Goal: Information Seeking & Learning: Check status

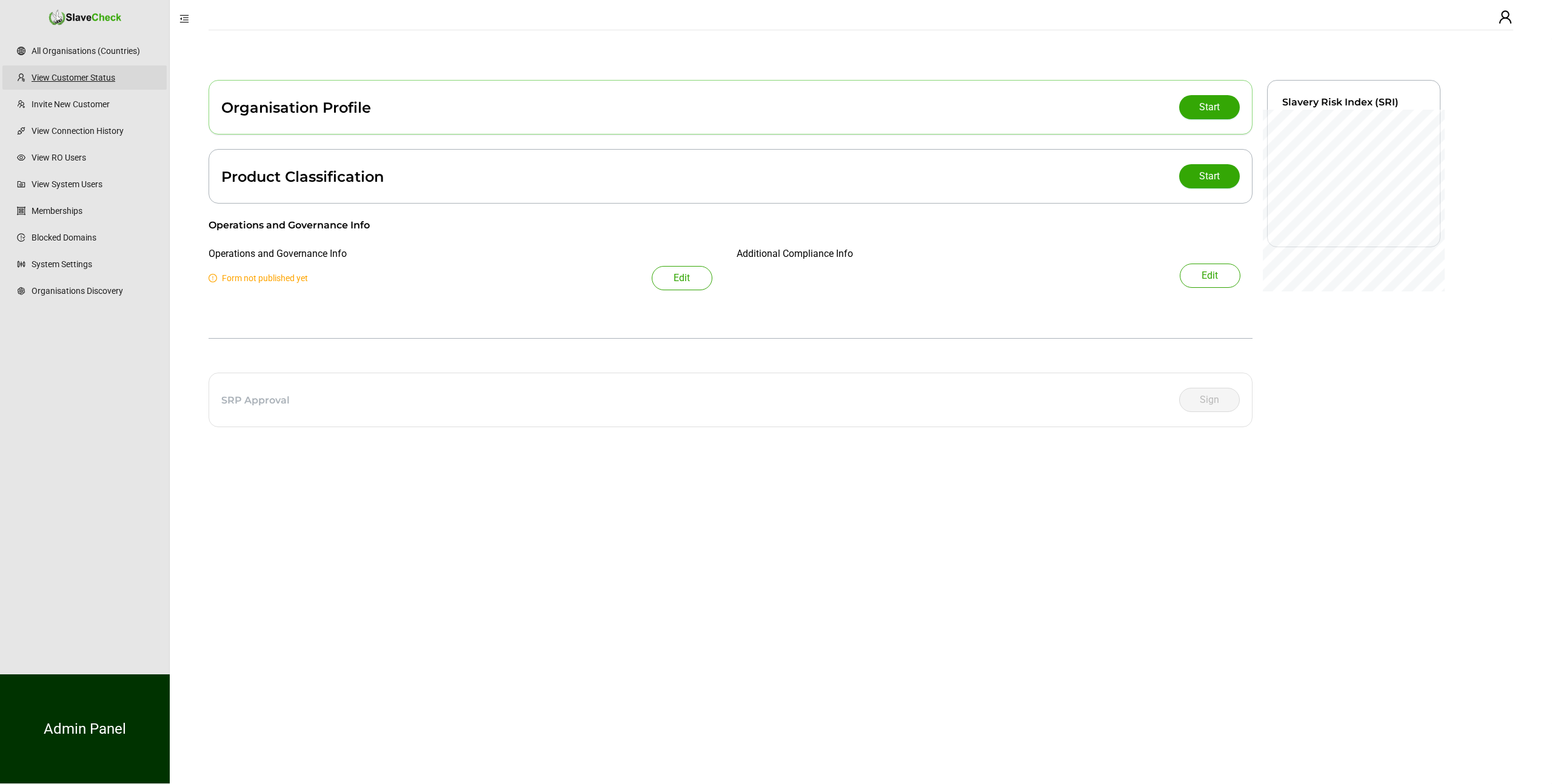
click at [72, 72] on link "View Customer Status" at bounding box center [94, 77] width 126 height 24
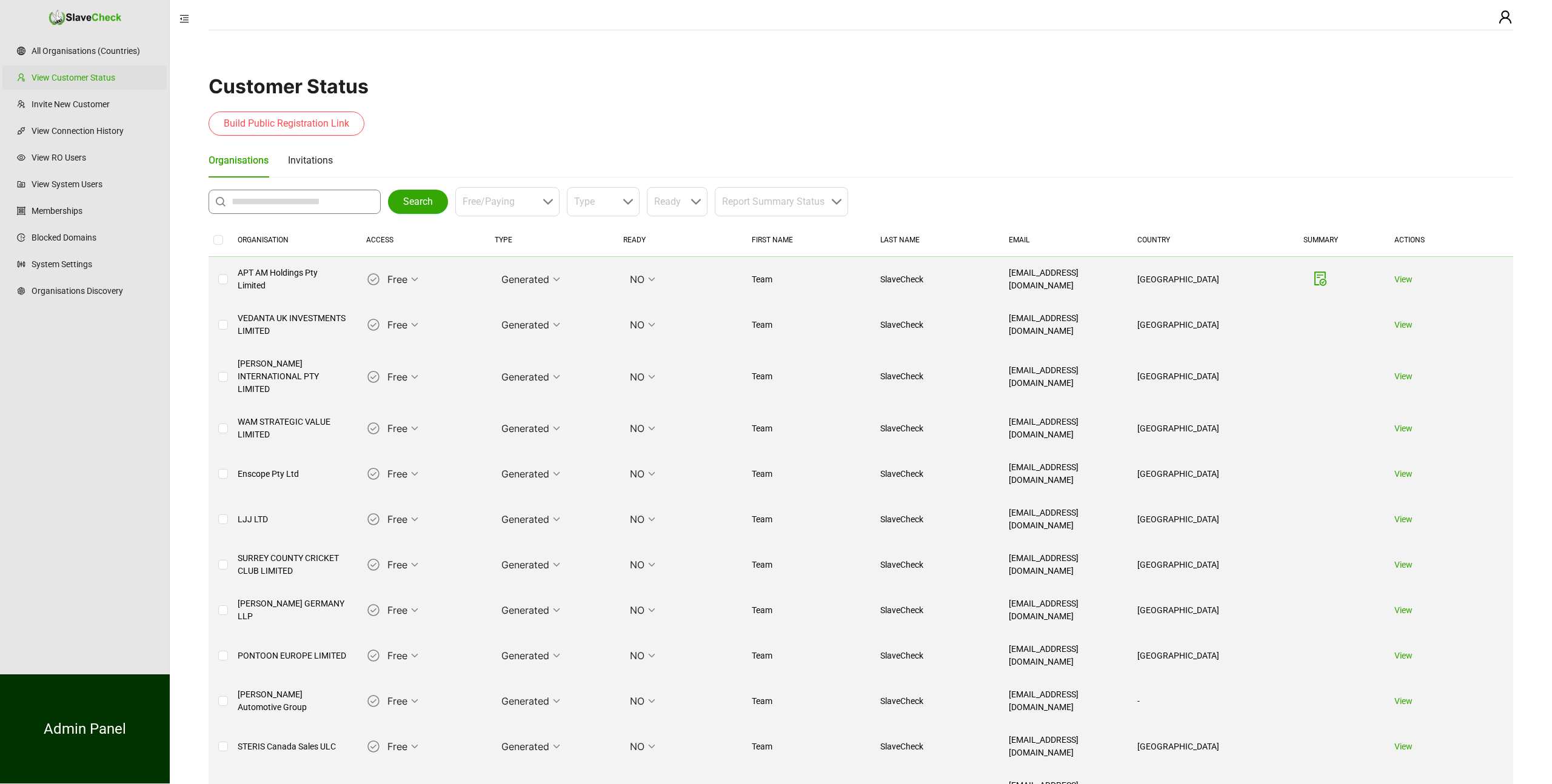
click at [314, 201] on input "text" at bounding box center [297, 201] width 132 height 14
type input "**********"
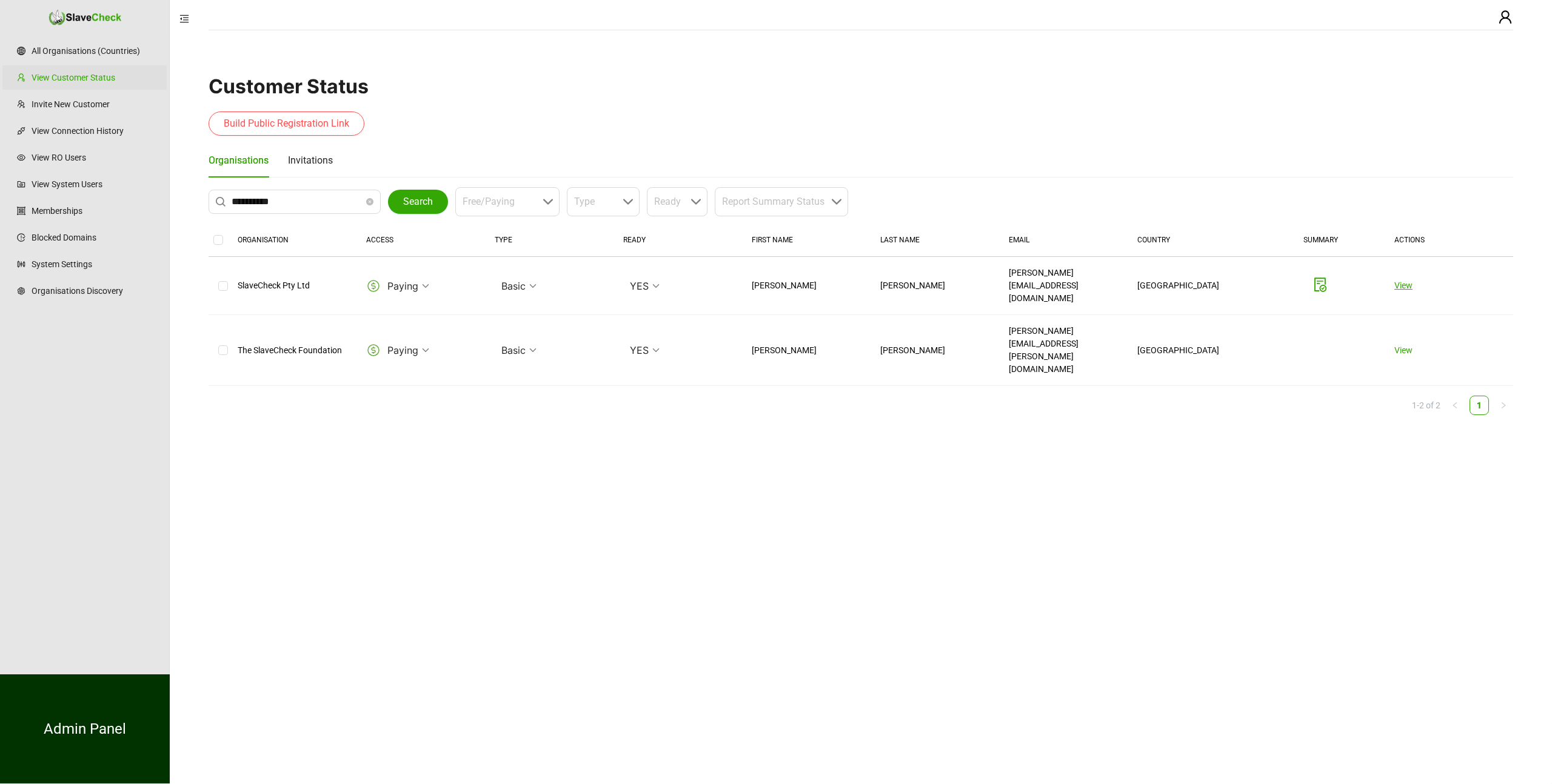
click at [1406, 281] on link "View" at bounding box center [1403, 285] width 18 height 9
click at [373, 201] on icon "close-circle" at bounding box center [369, 201] width 7 height 7
type input "**********"
click at [434, 194] on button "Search" at bounding box center [418, 201] width 60 height 24
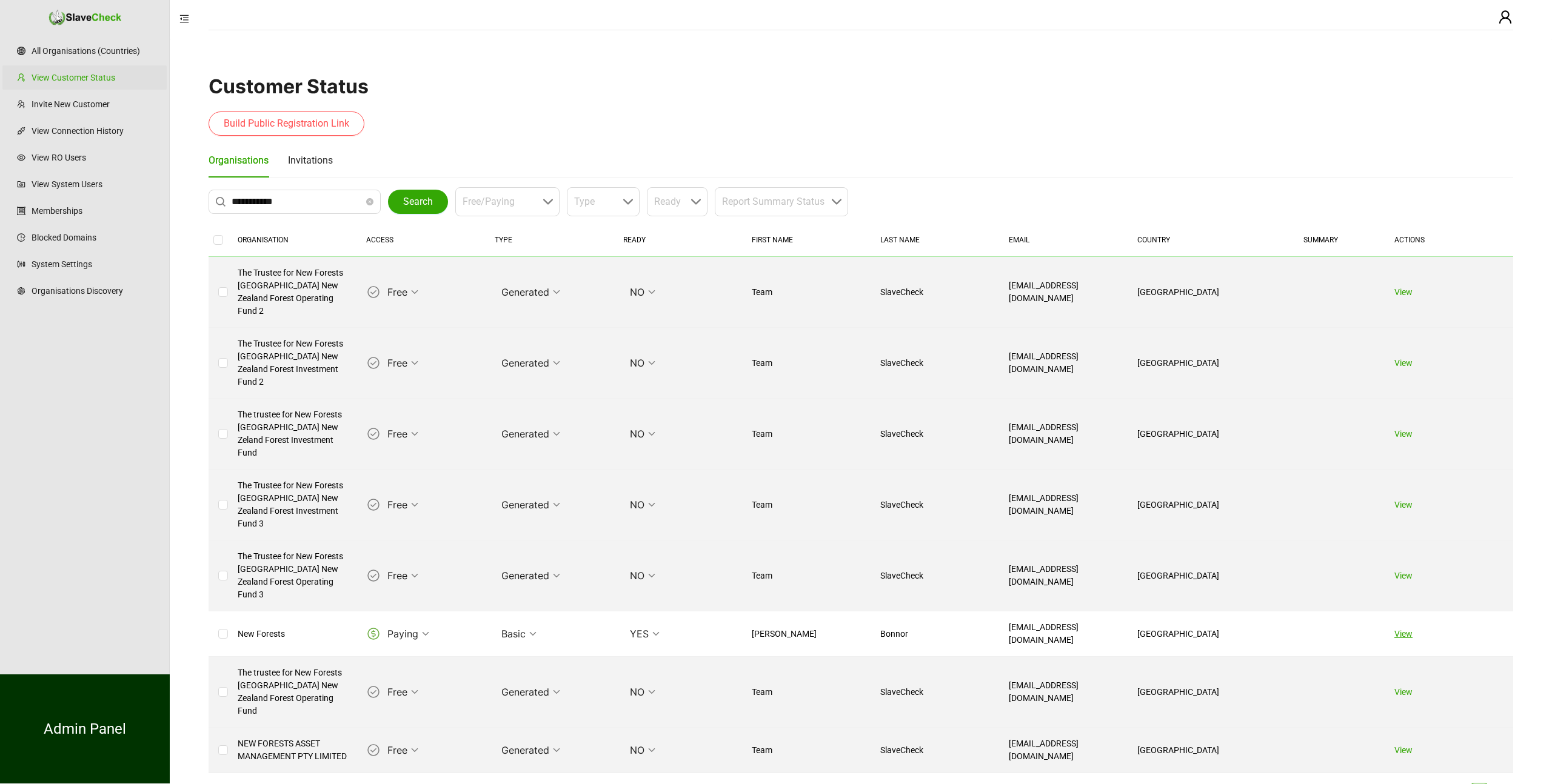
click at [1395, 629] on link "View" at bounding box center [1403, 634] width 18 height 9
click at [370, 201] on icon "close-circle" at bounding box center [369, 201] width 7 height 7
type input "**********"
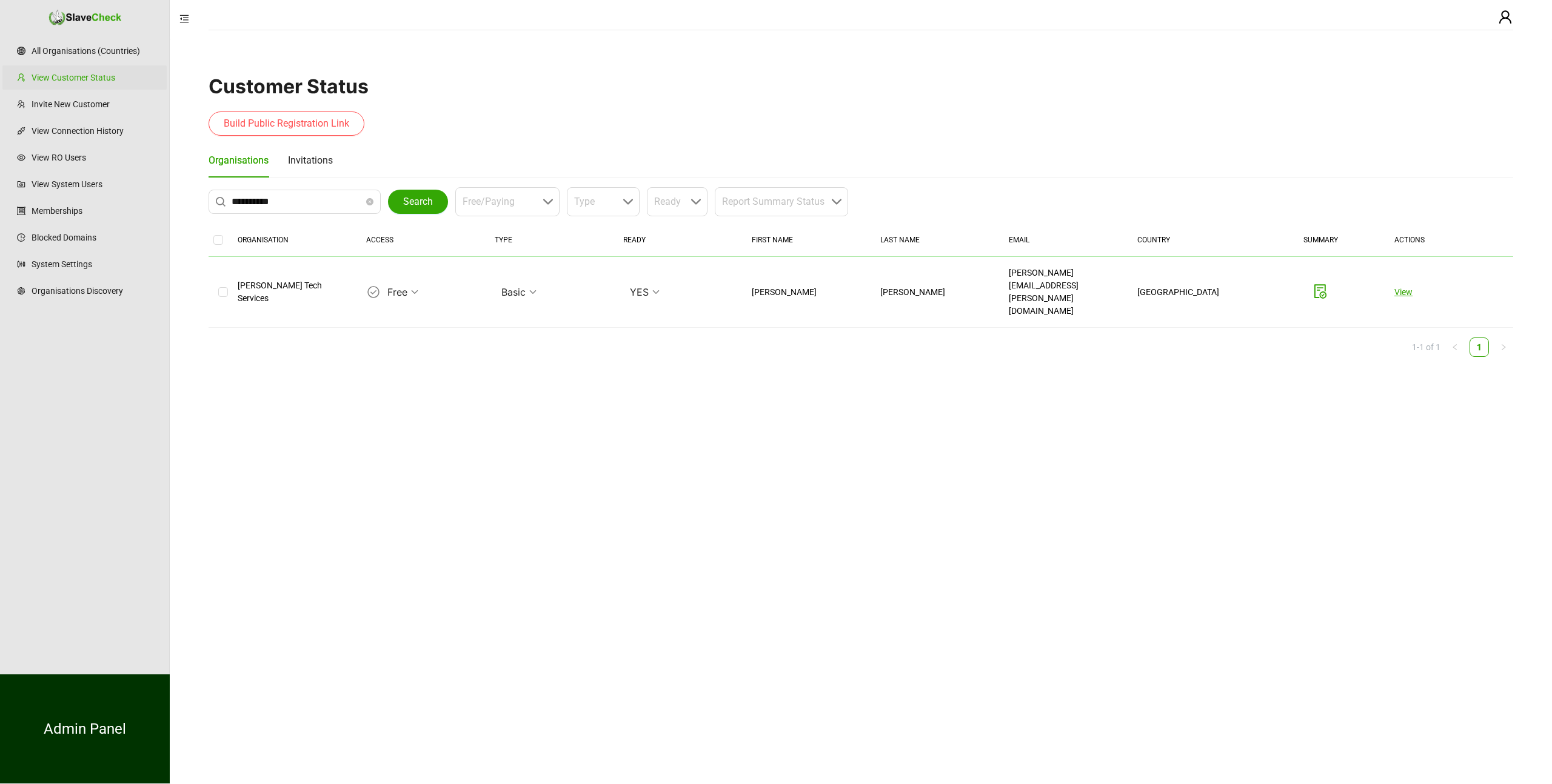
click at [1403, 287] on link "View" at bounding box center [1403, 292] width 18 height 9
click at [370, 208] on span at bounding box center [369, 201] width 7 height 14
click at [370, 204] on icon "close-circle" at bounding box center [369, 201] width 7 height 7
click at [306, 204] on input "text" at bounding box center [297, 201] width 132 height 14
type input "**********"
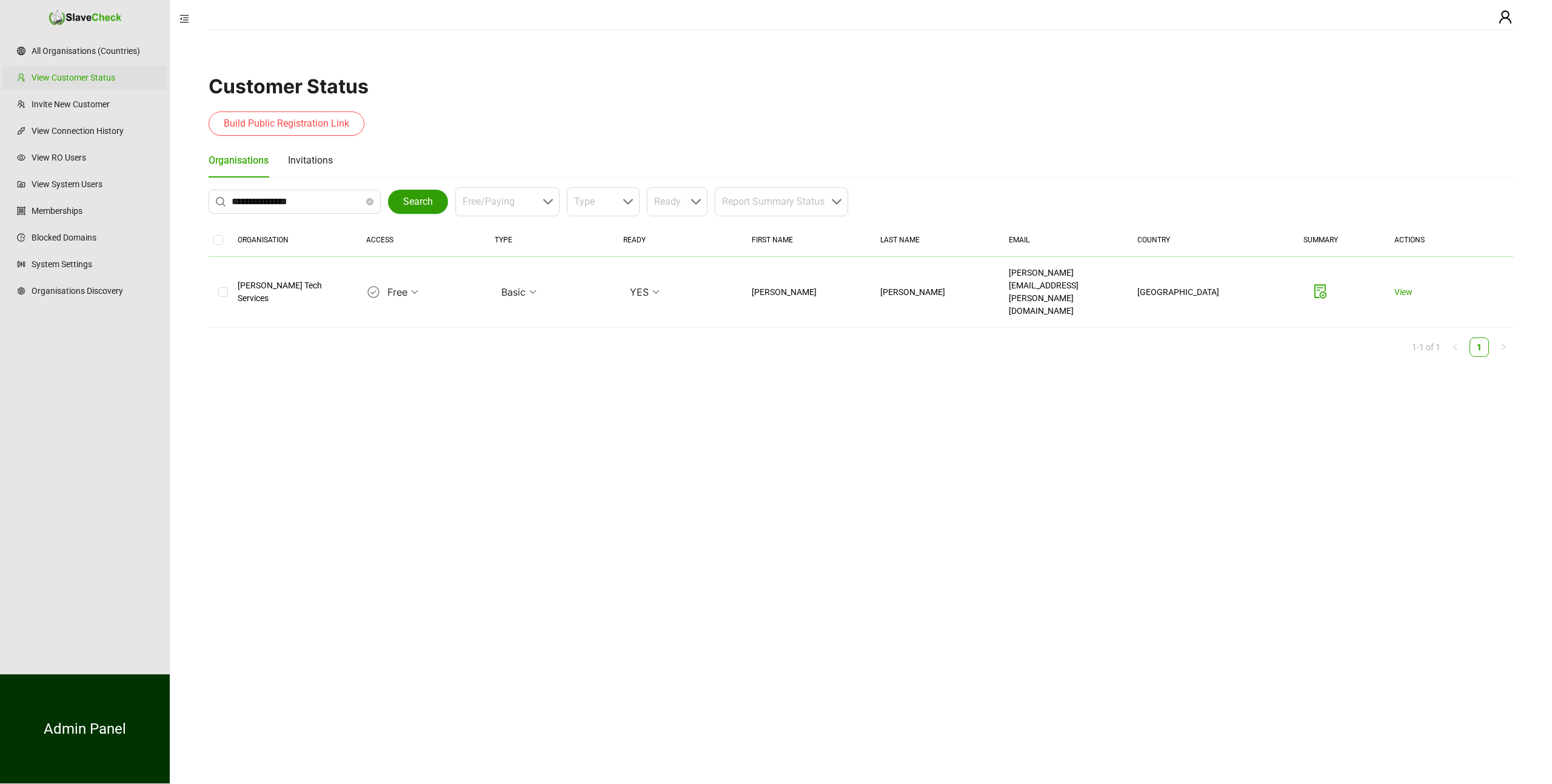
click at [412, 197] on span "Search" at bounding box center [418, 201] width 30 height 14
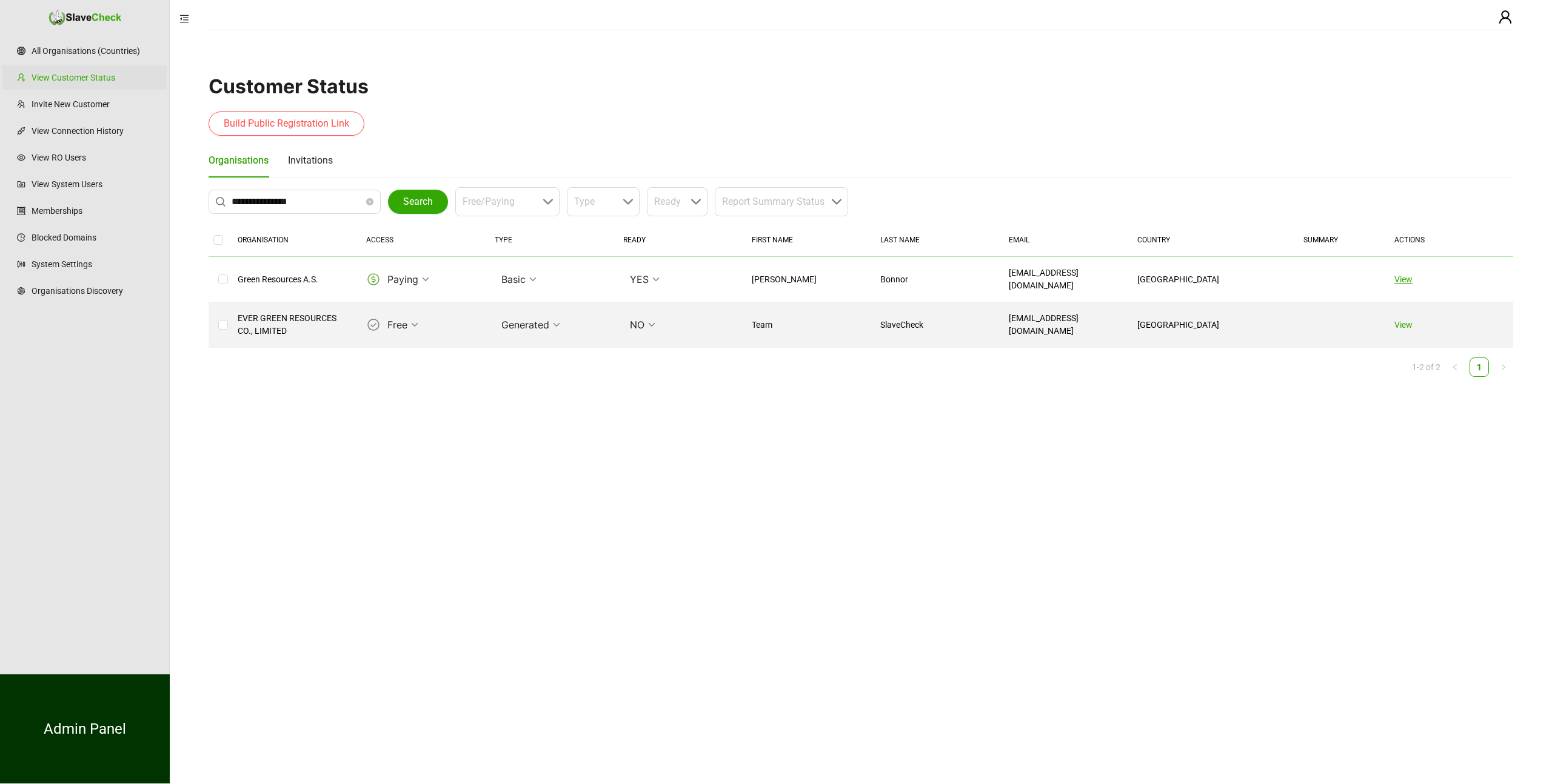
click at [1407, 274] on link "View" at bounding box center [1403, 279] width 18 height 9
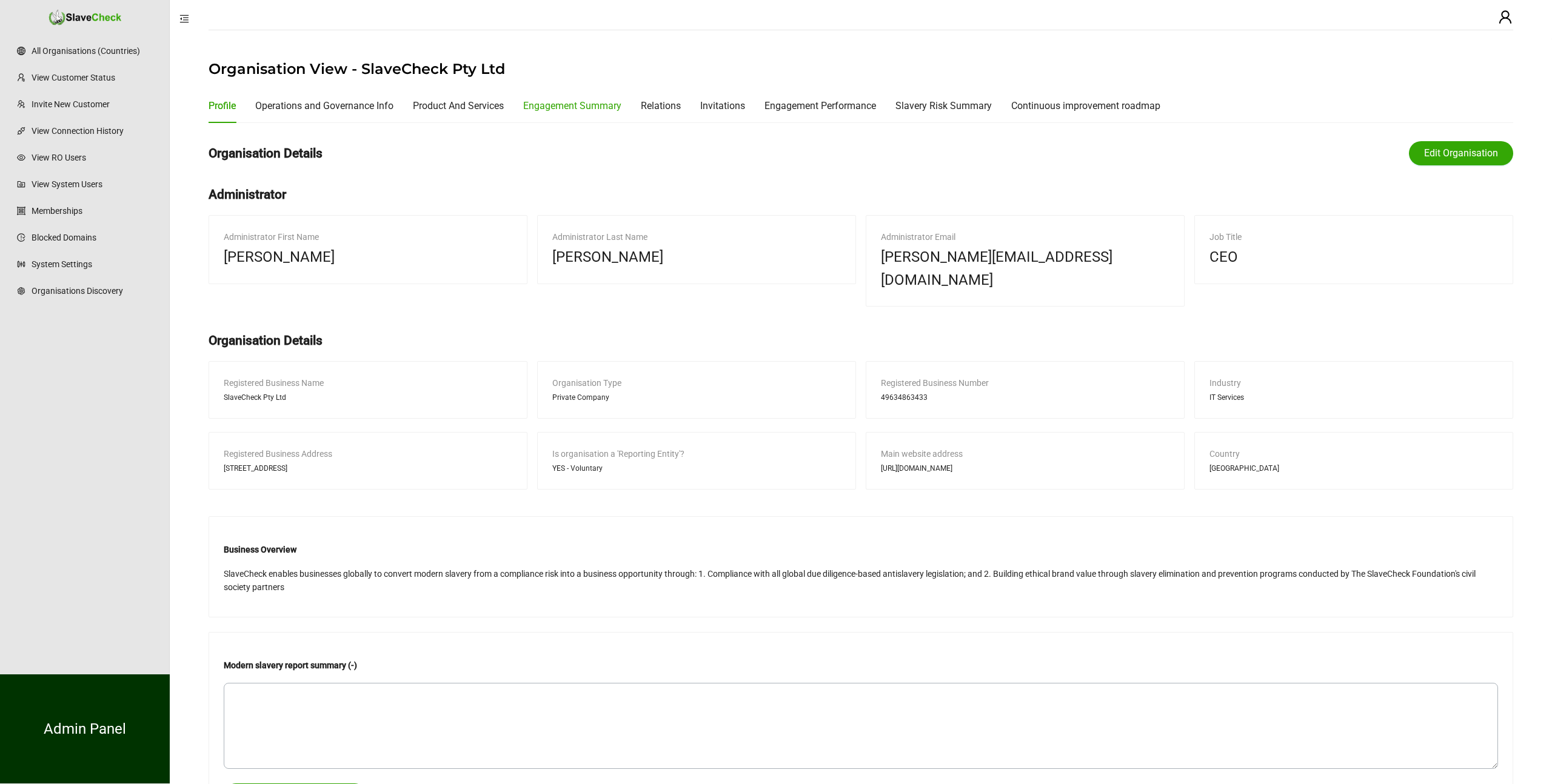
click at [575, 105] on div "Engagement Summary" at bounding box center [572, 105] width 98 height 15
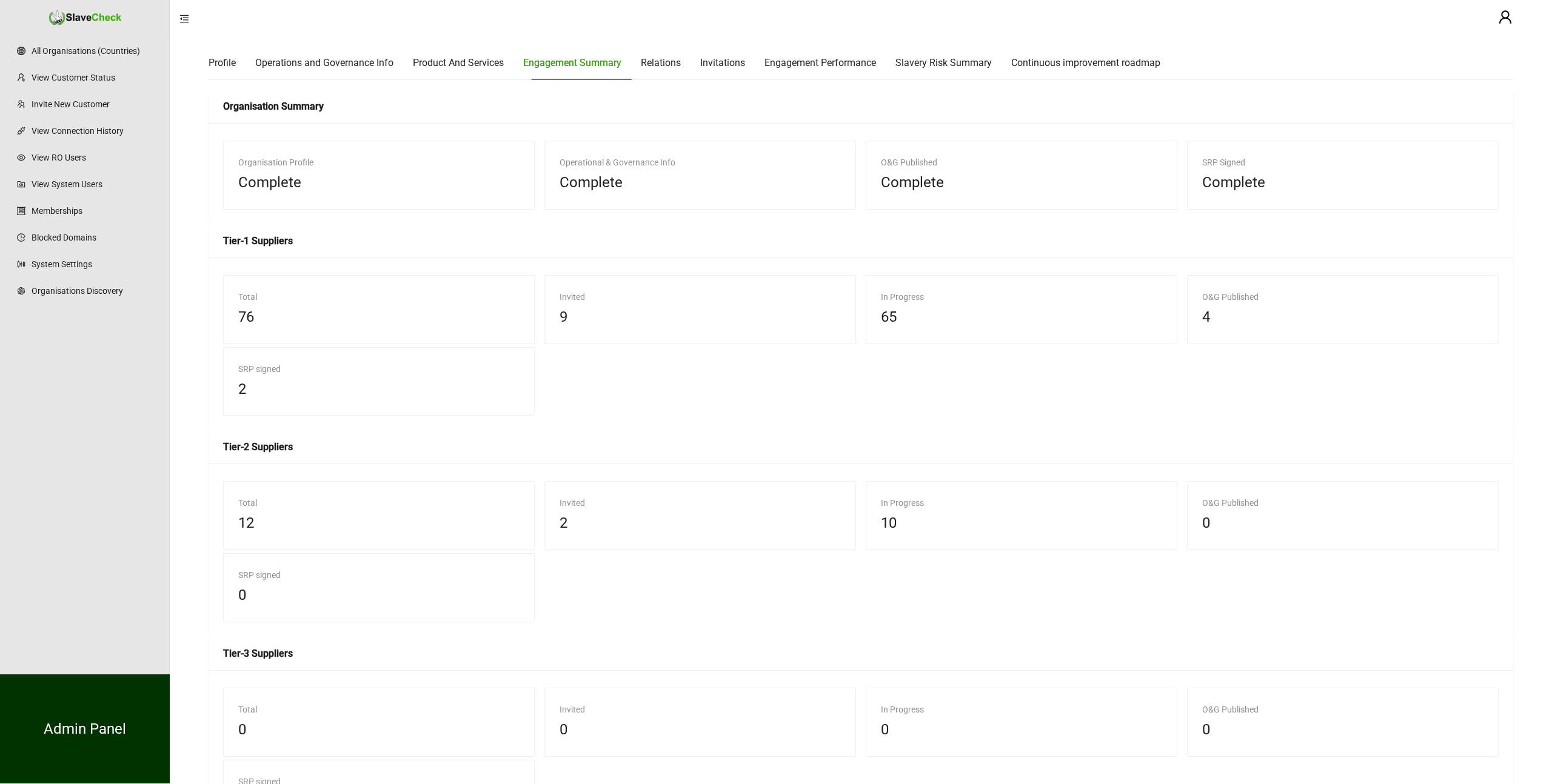
scroll to position [45, 0]
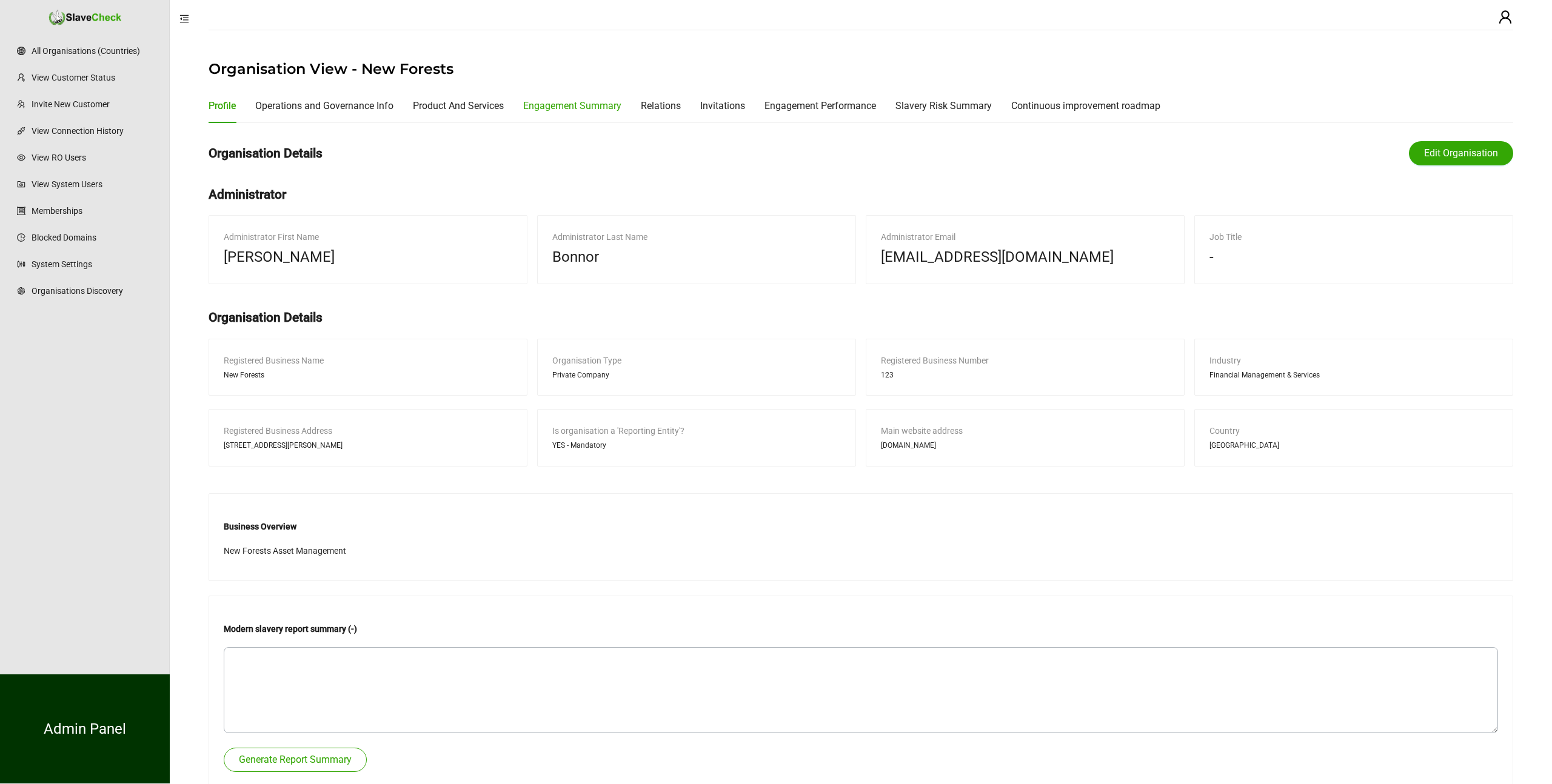
click at [581, 105] on div "Engagement Summary" at bounding box center [572, 105] width 98 height 15
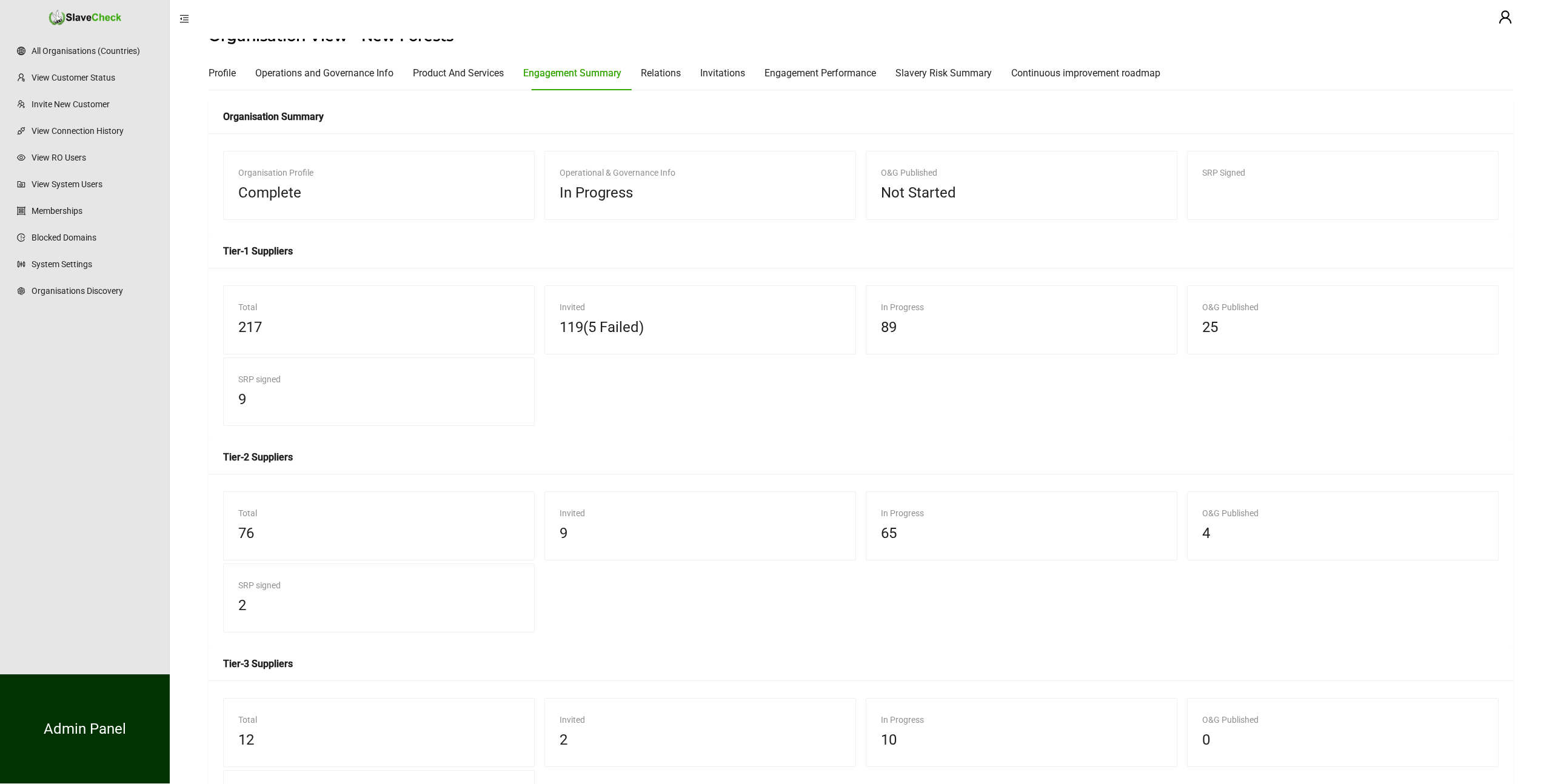
scroll to position [38, 0]
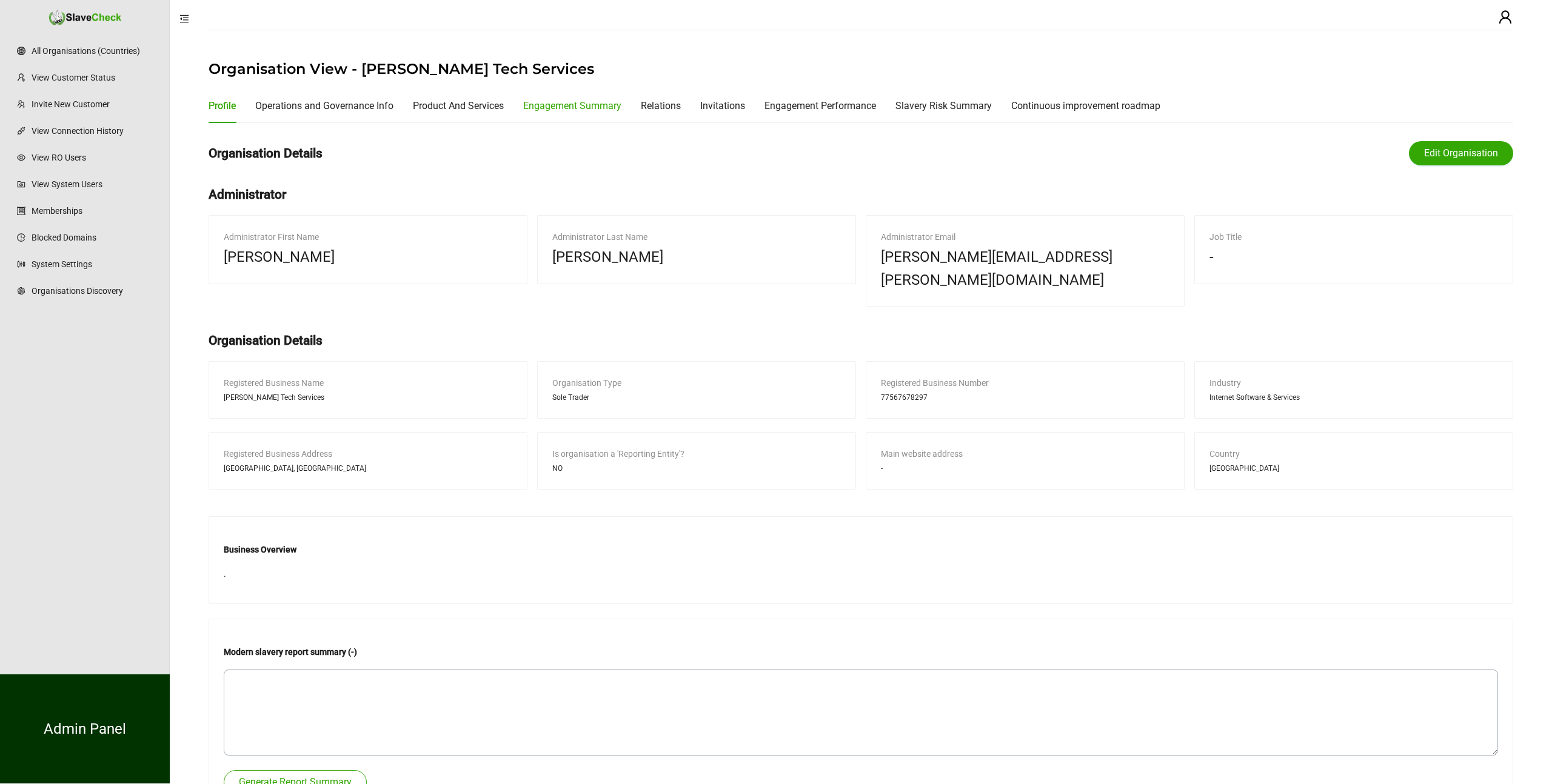
click at [597, 110] on div "Engagement Summary" at bounding box center [572, 105] width 98 height 15
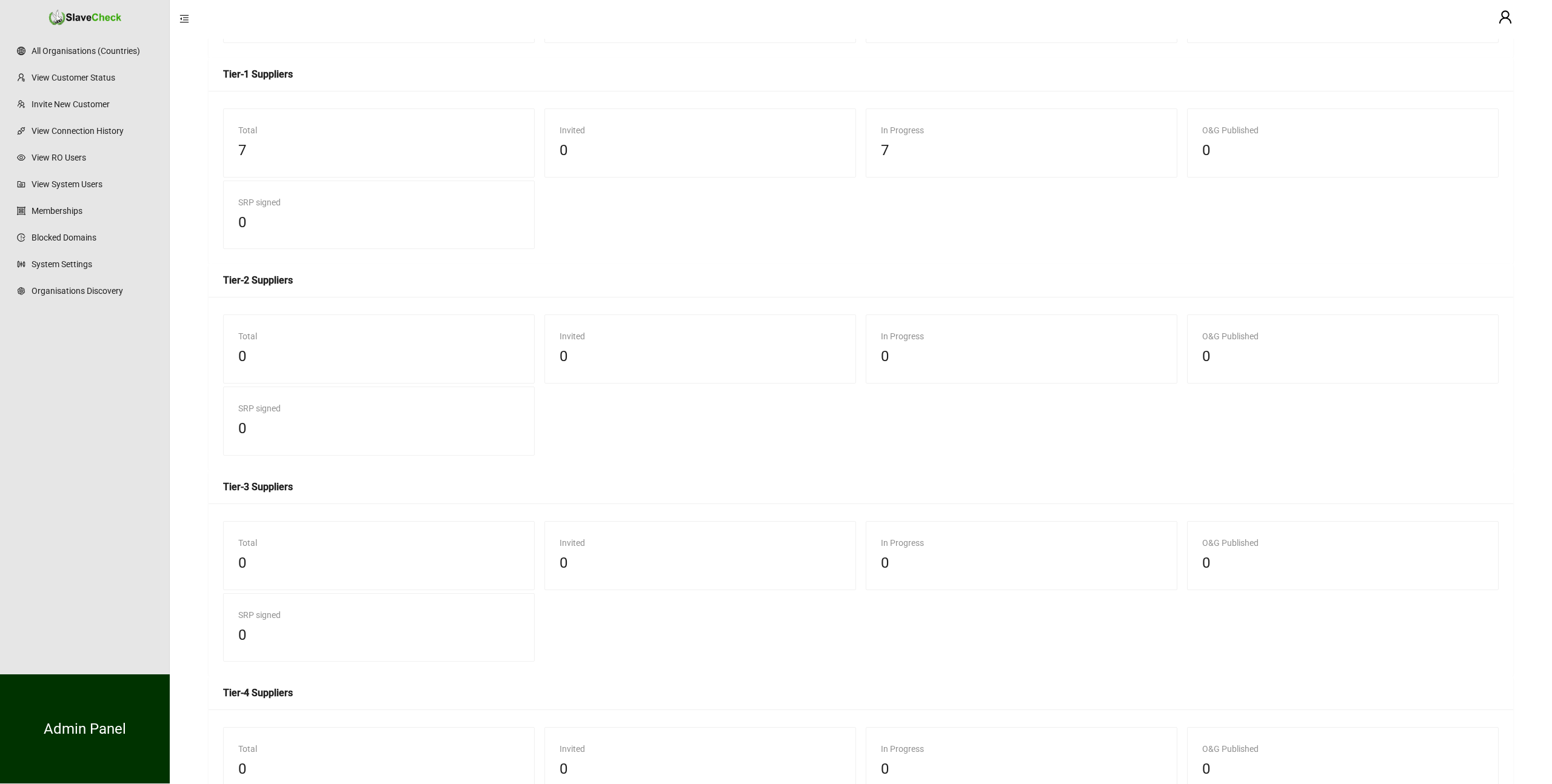
scroll to position [212, 0]
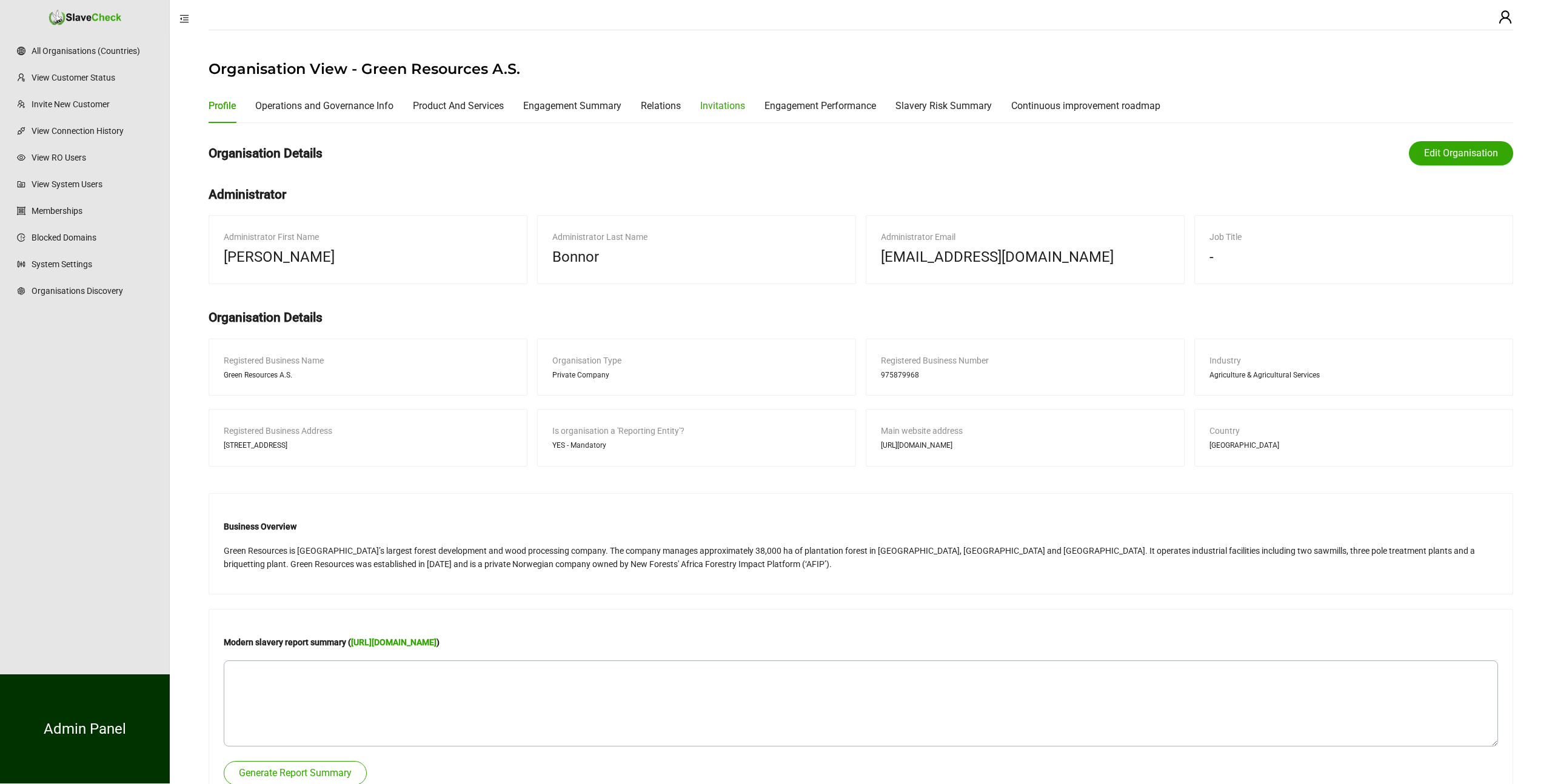
click at [742, 106] on div "Invitations" at bounding box center [722, 105] width 45 height 15
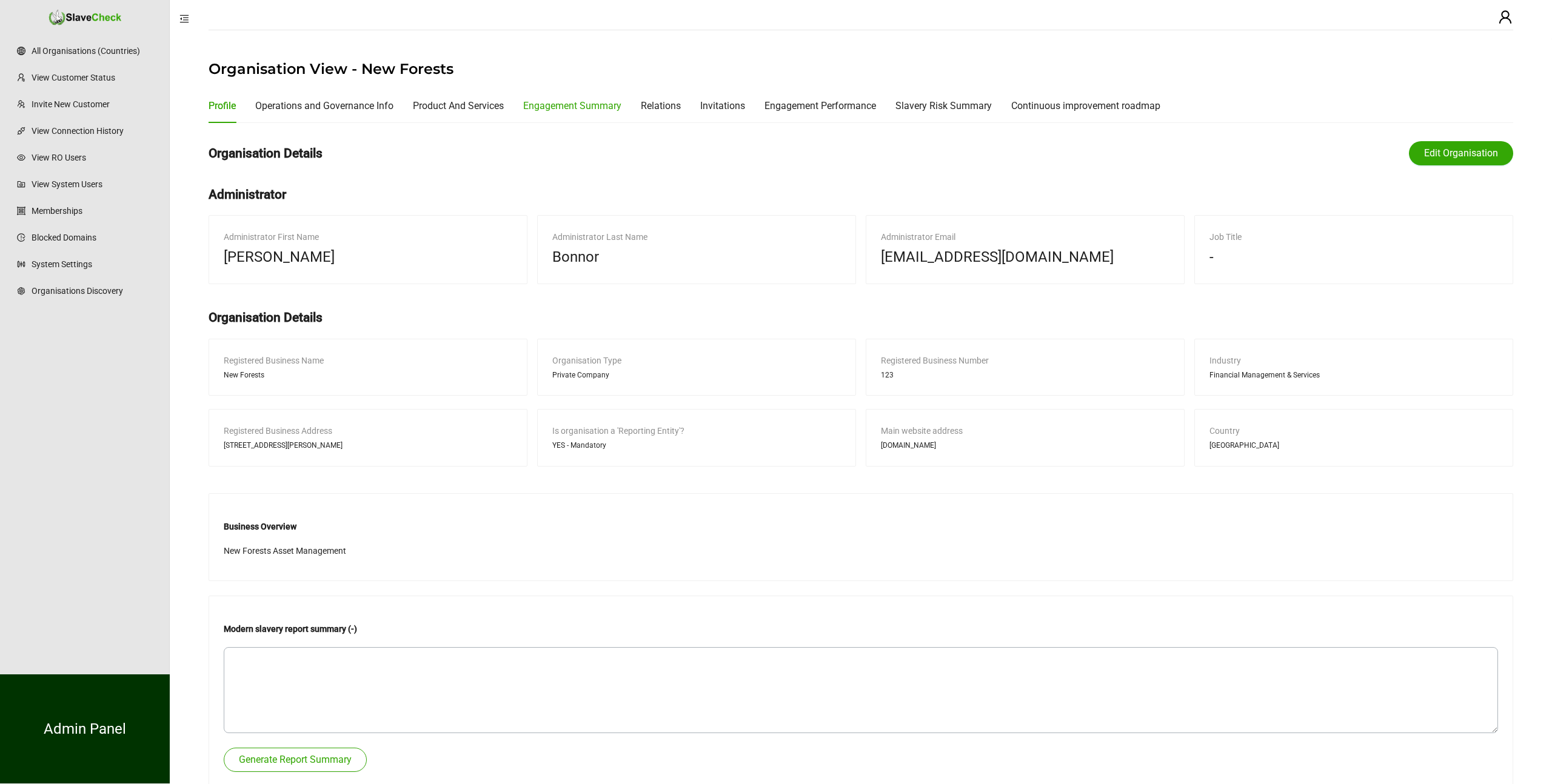
click at [598, 101] on div "Engagement Summary" at bounding box center [572, 105] width 98 height 15
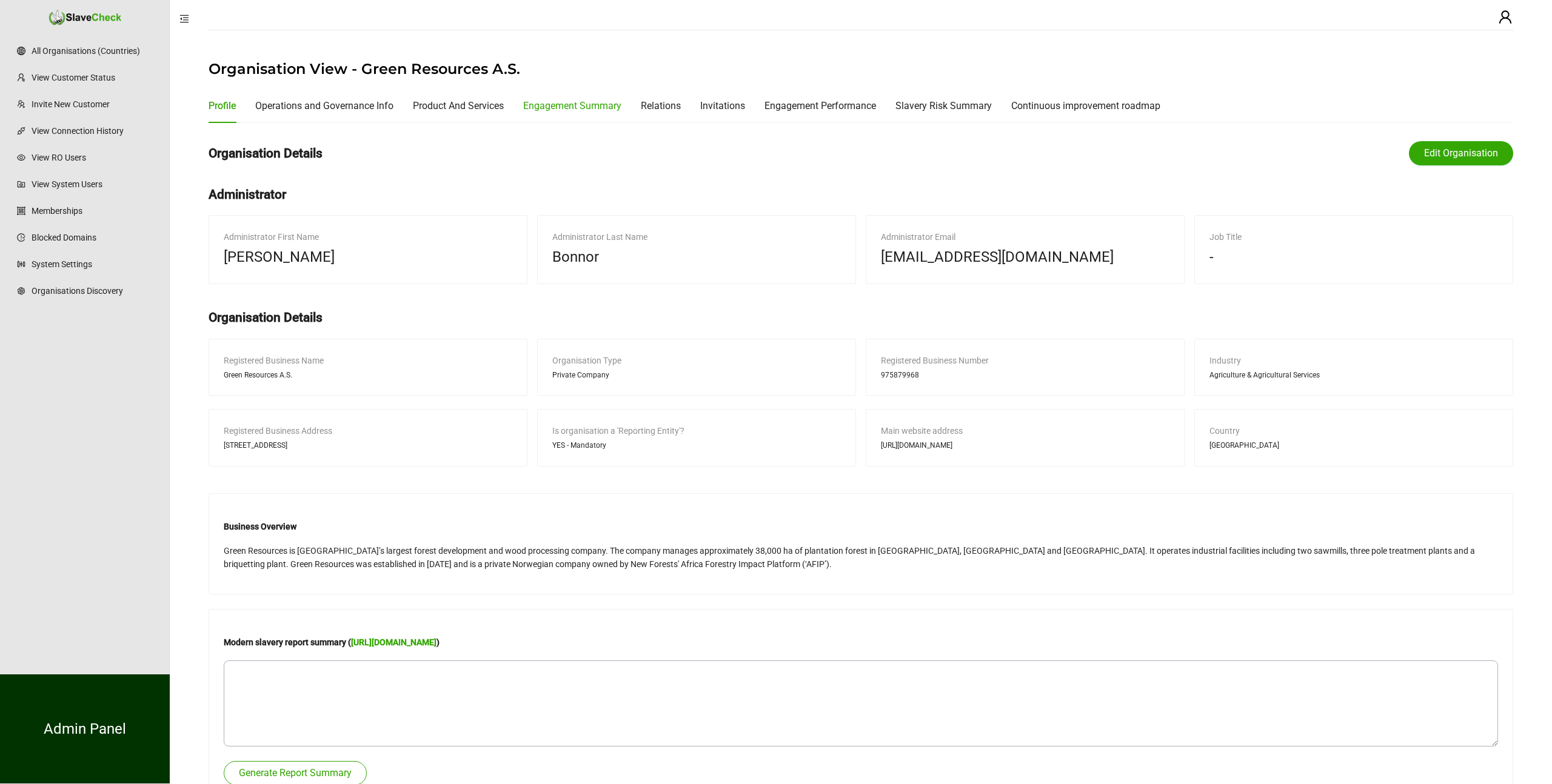
click at [608, 107] on div "Engagement Summary" at bounding box center [572, 105] width 98 height 15
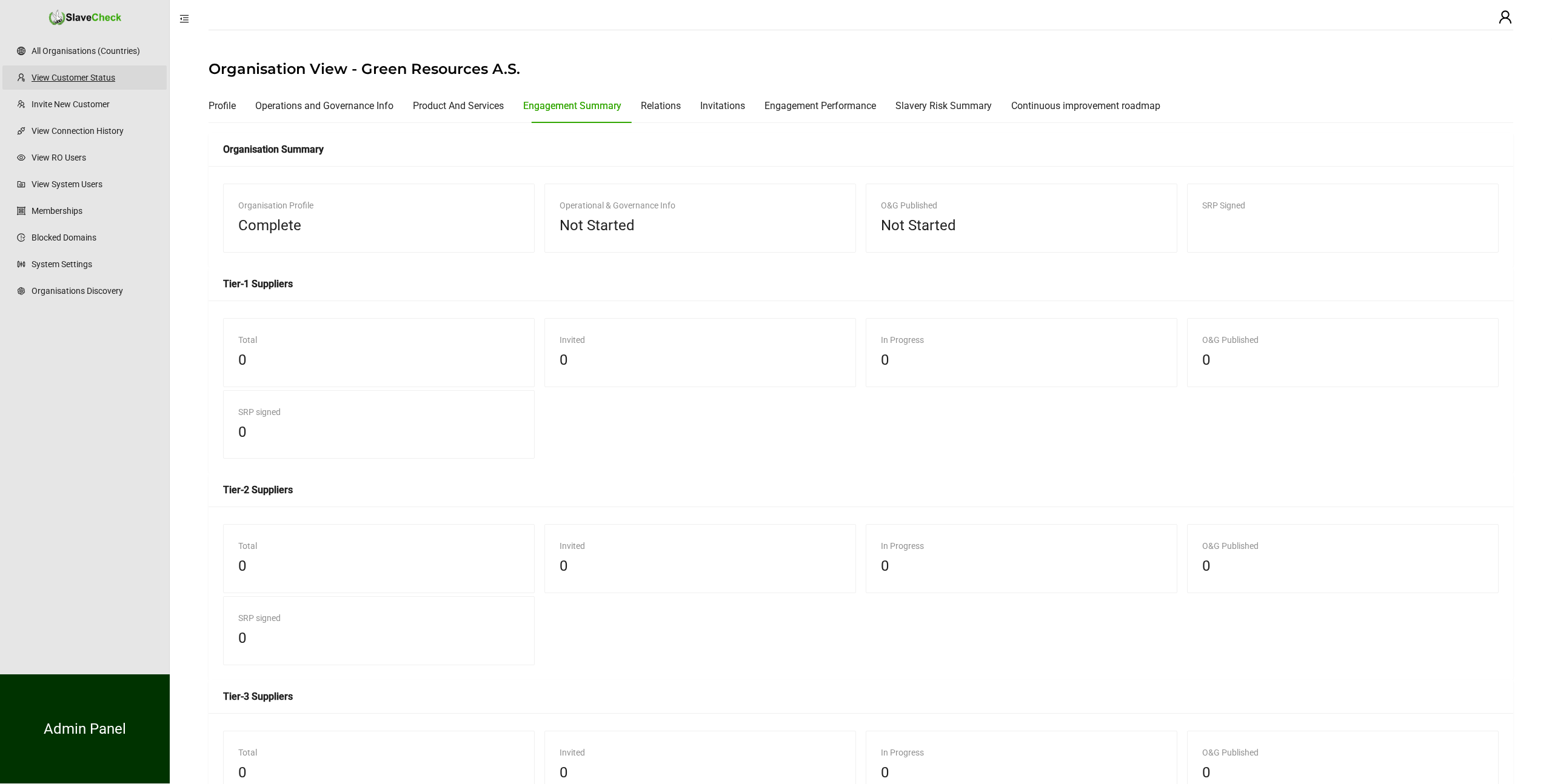
click at [78, 79] on link "View Customer Status" at bounding box center [94, 77] width 126 height 24
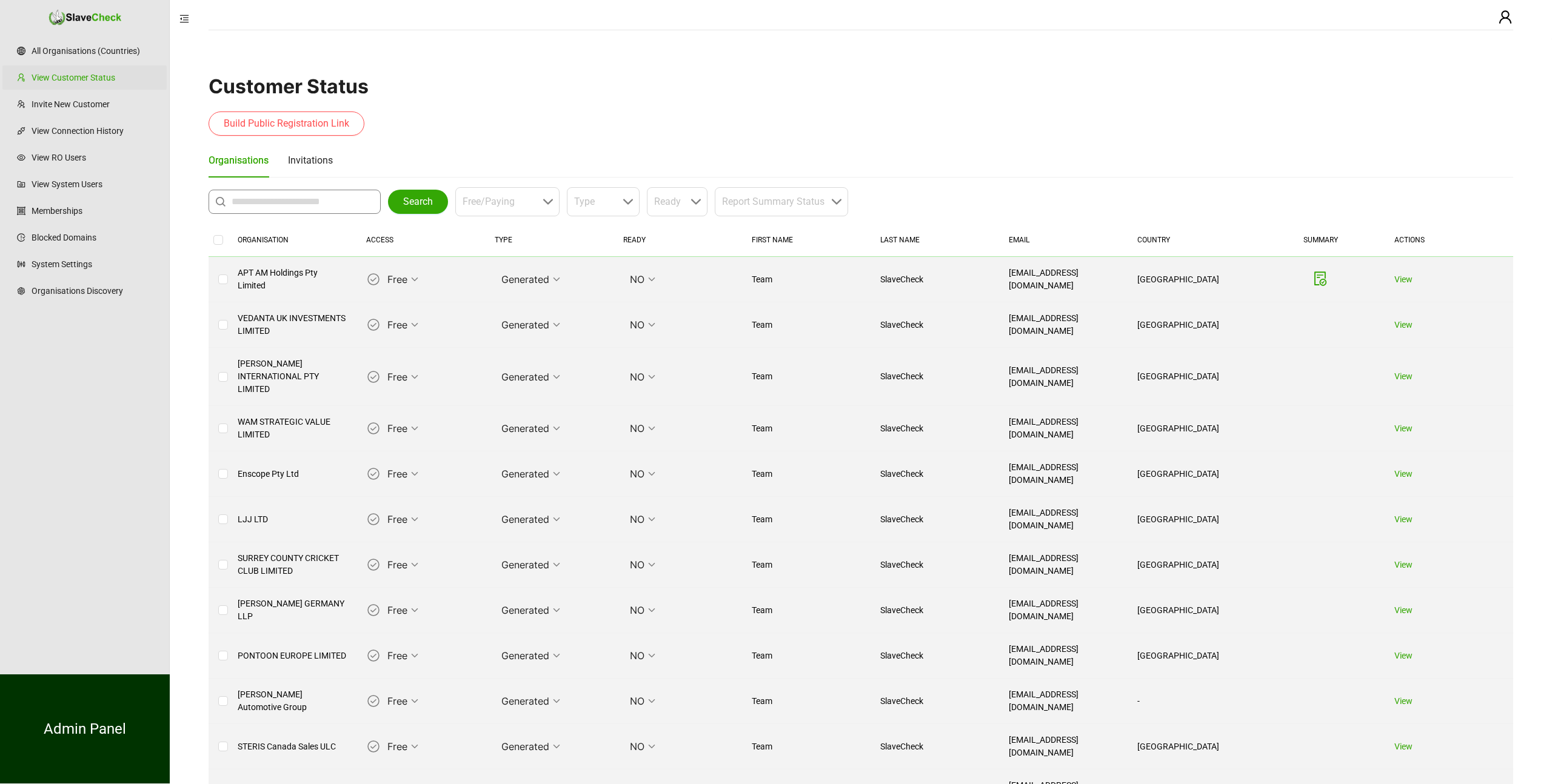
click at [267, 194] on input "text" at bounding box center [297, 201] width 132 height 14
type input "********"
click at [398, 208] on button "Search" at bounding box center [418, 201] width 60 height 24
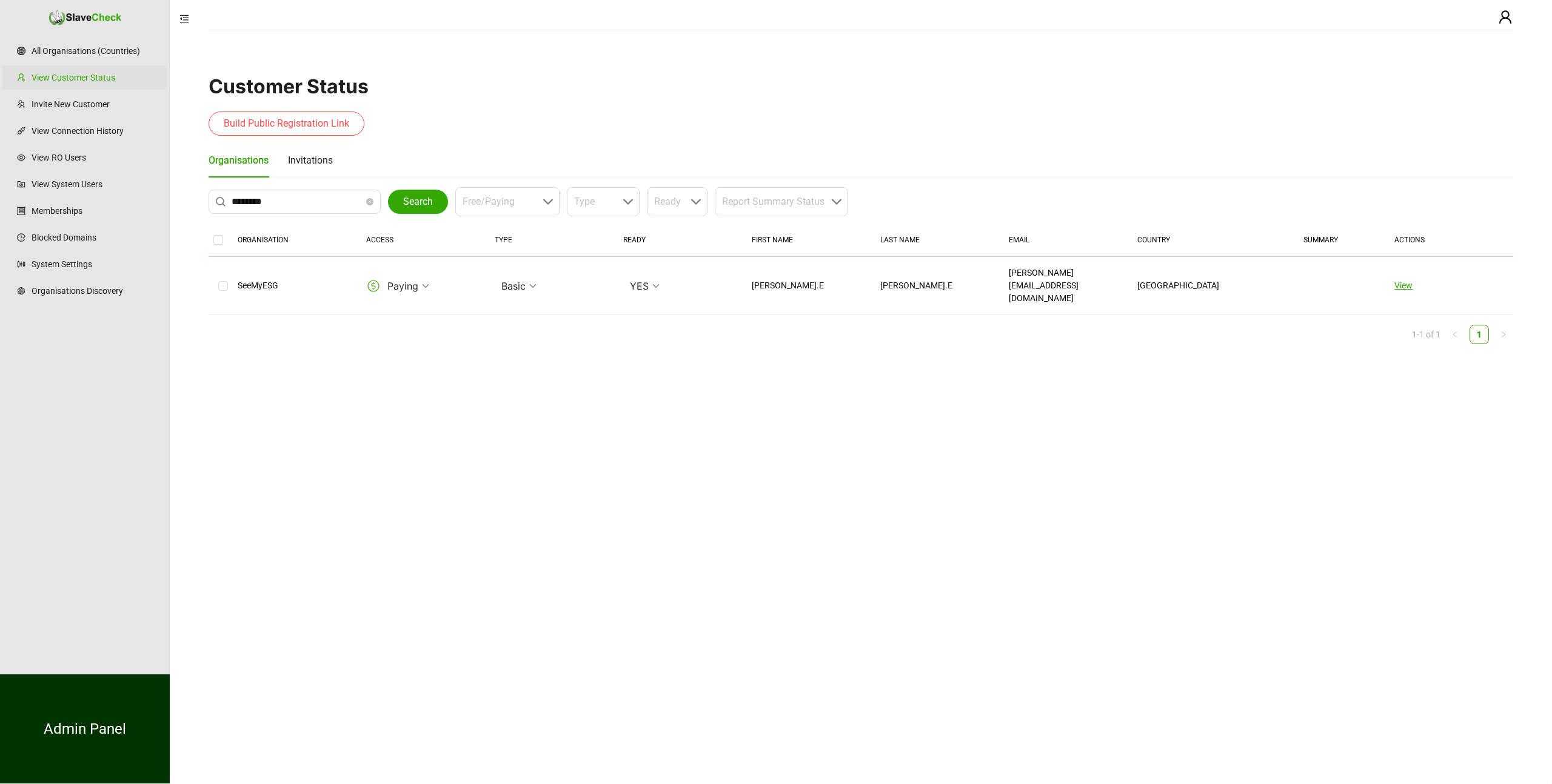
click at [1403, 281] on link "View" at bounding box center [1403, 285] width 18 height 9
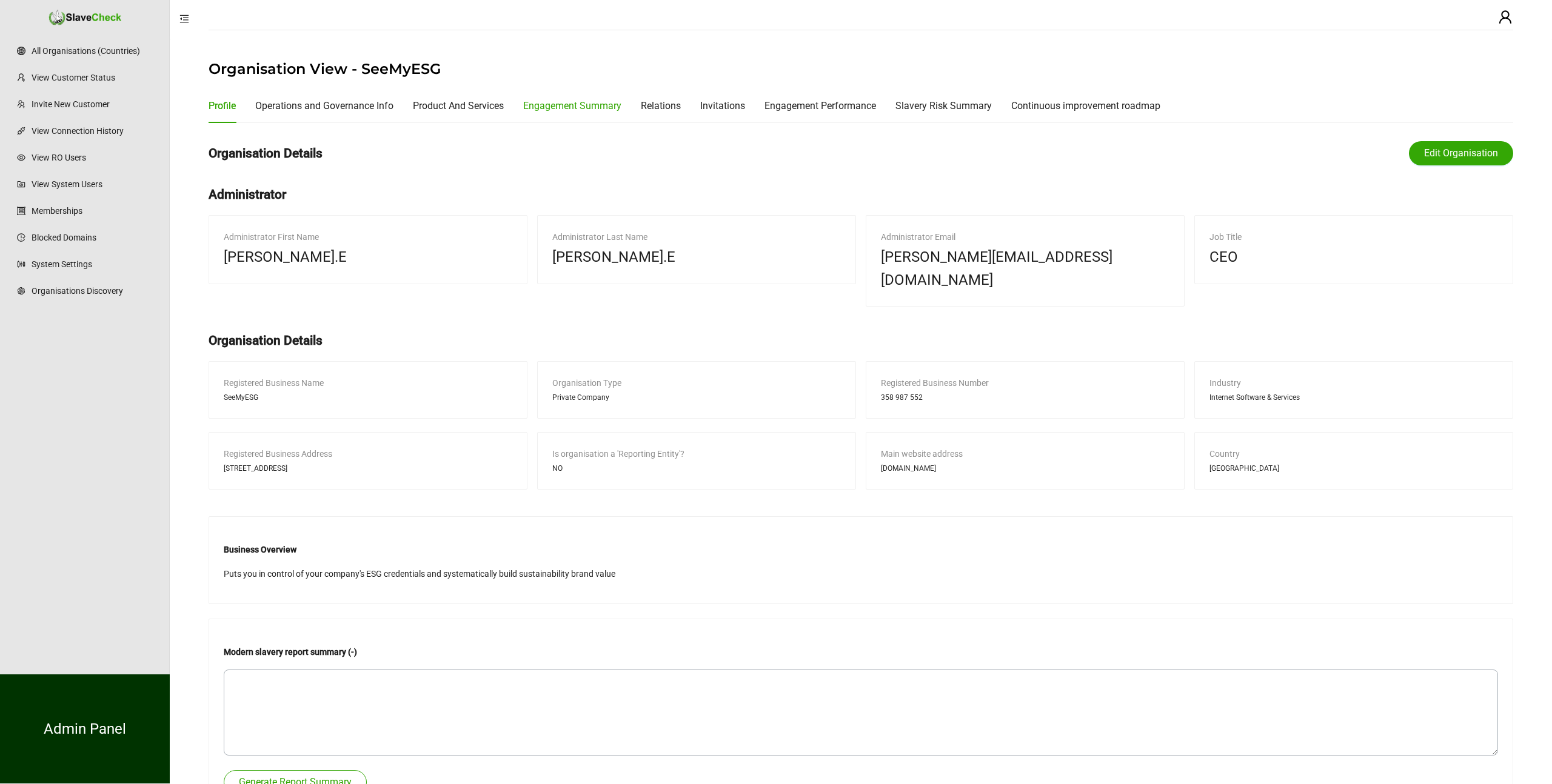
click at [593, 105] on div "Engagement Summary" at bounding box center [572, 105] width 98 height 15
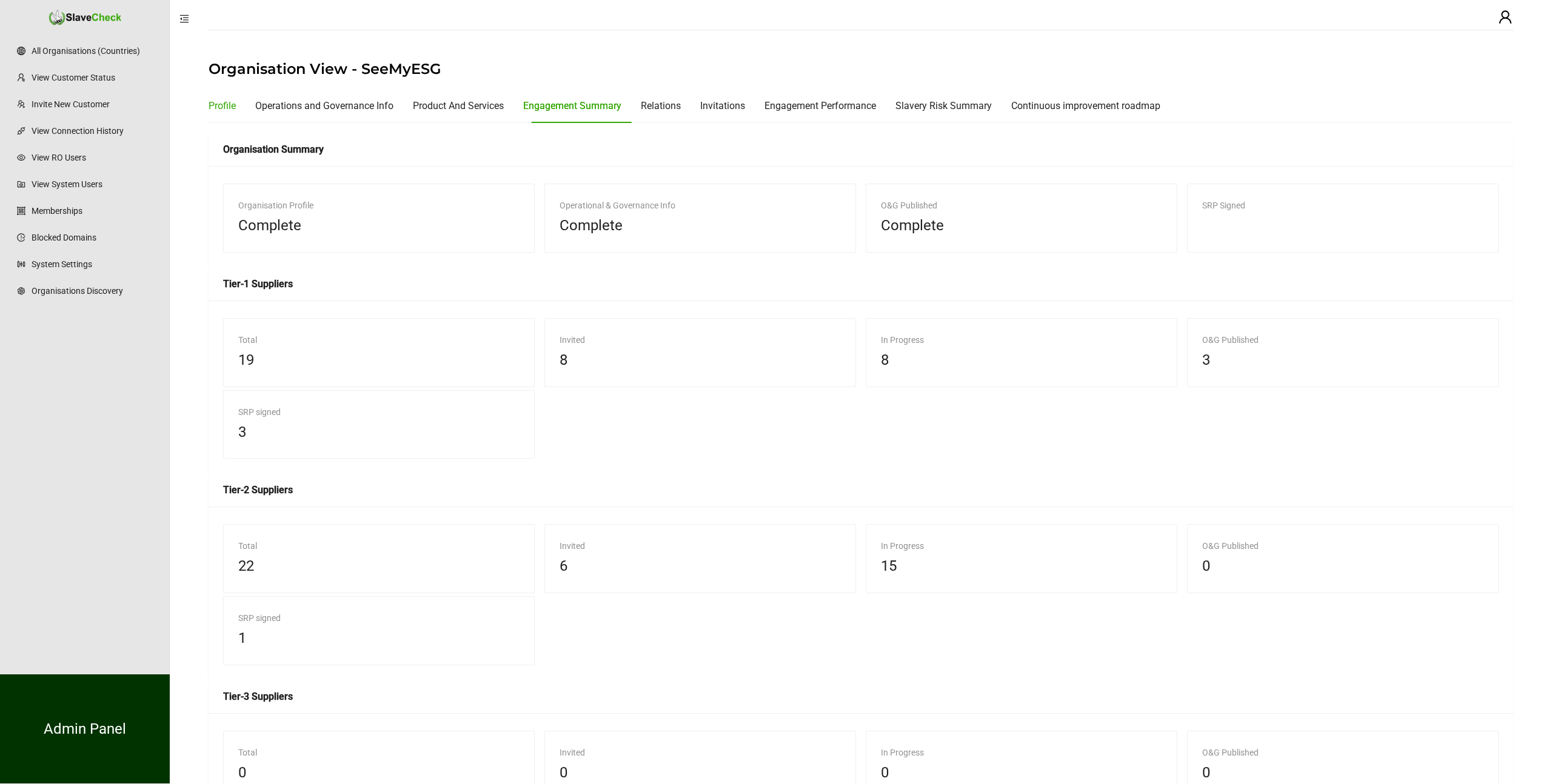
click at [217, 98] on div "Profile" at bounding box center [222, 105] width 28 height 15
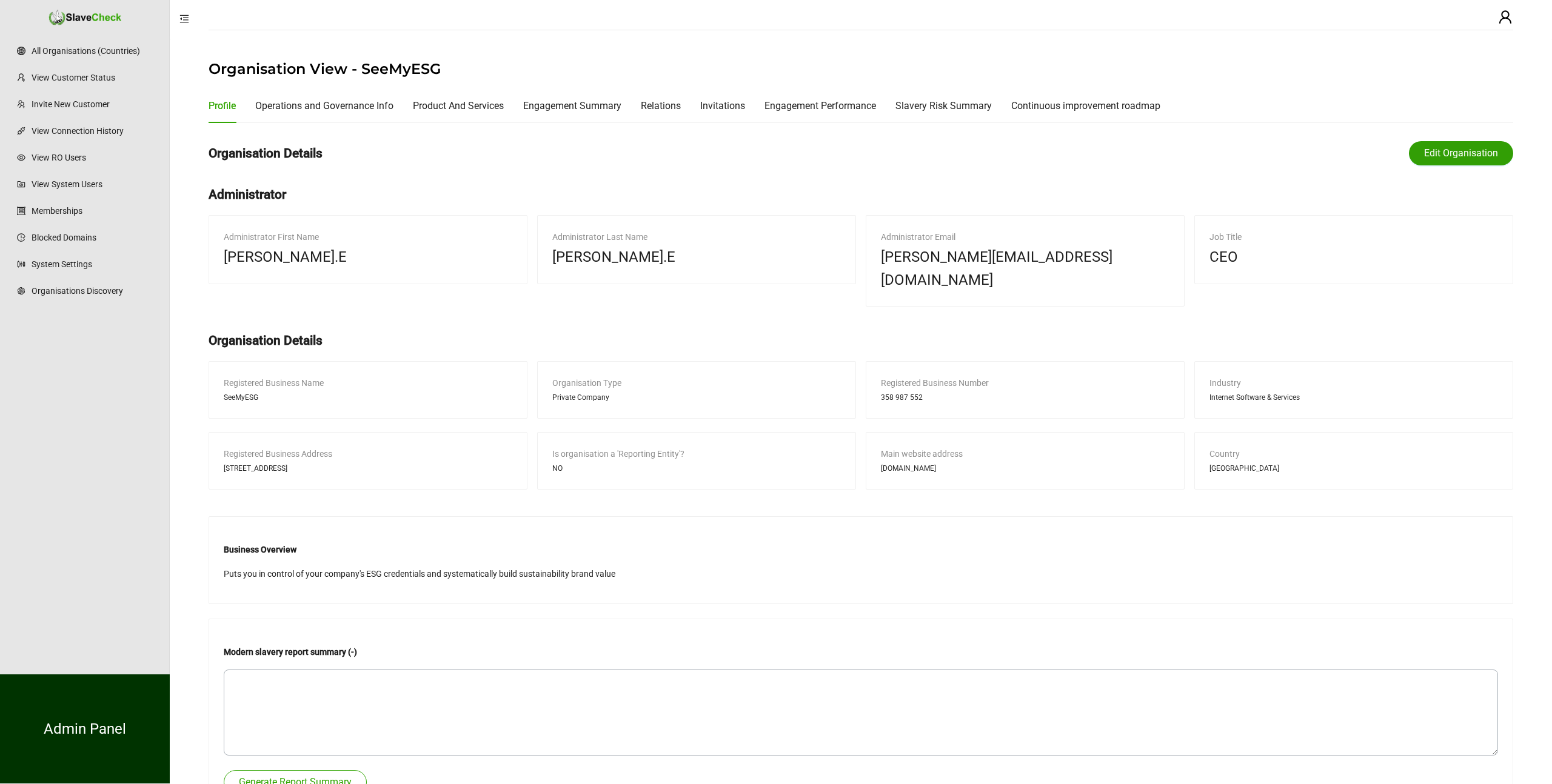
click at [1469, 149] on span "Edit Organisation" at bounding box center [1461, 153] width 74 height 14
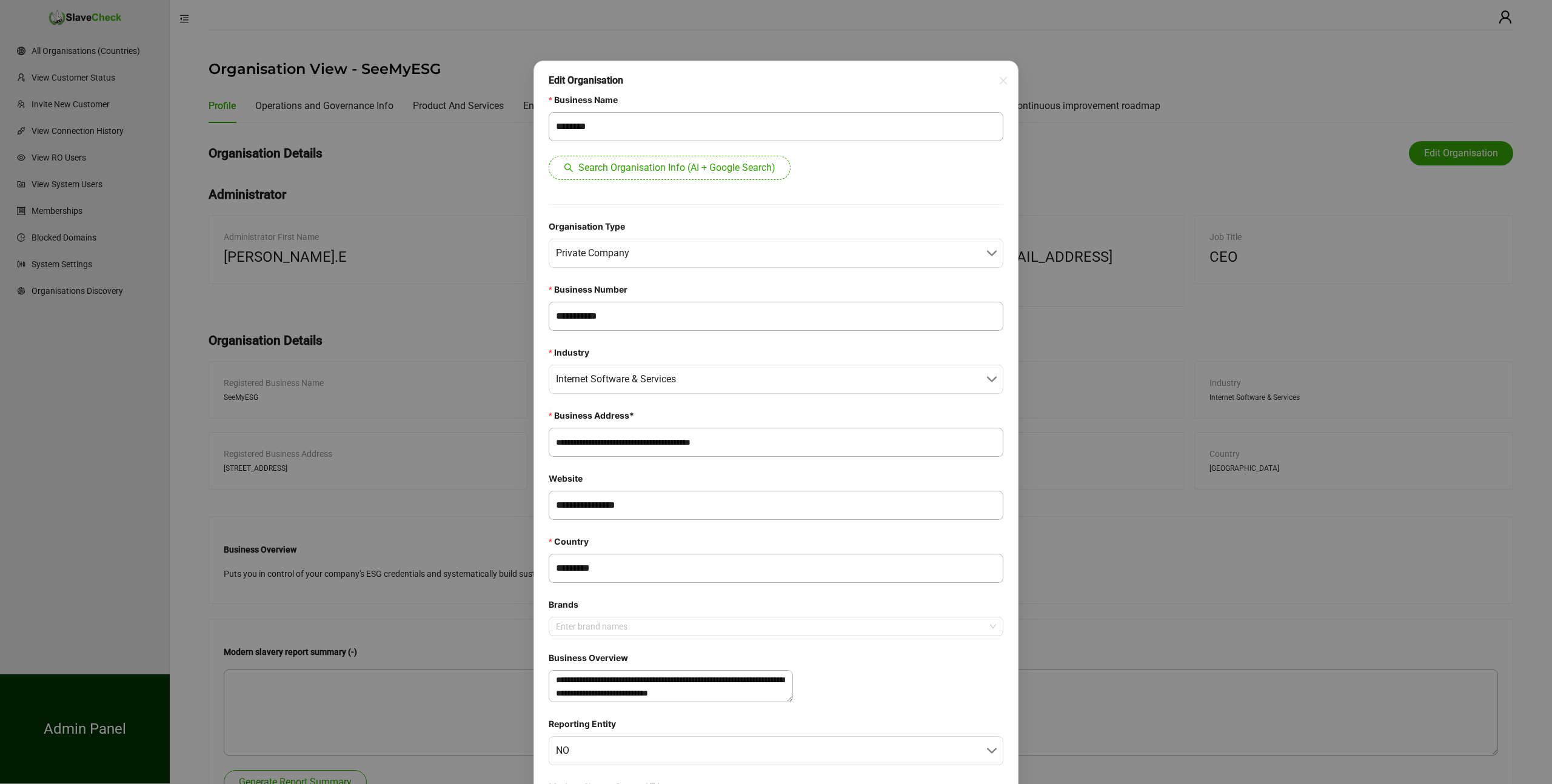
click at [1104, 160] on div "**********" at bounding box center [776, 392] width 1552 height 784
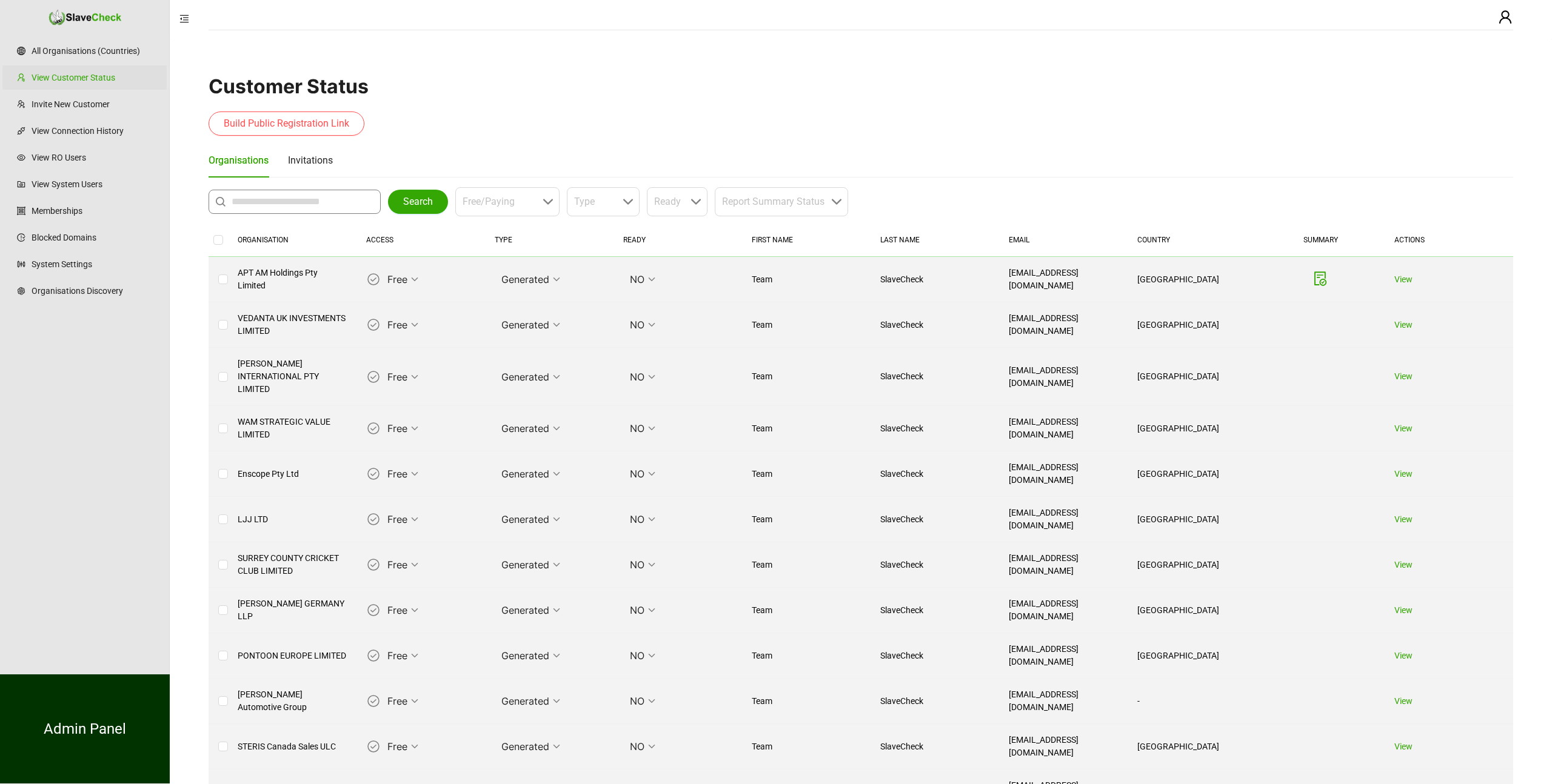
click at [263, 201] on input "text" at bounding box center [297, 201] width 132 height 14
type input "**********"
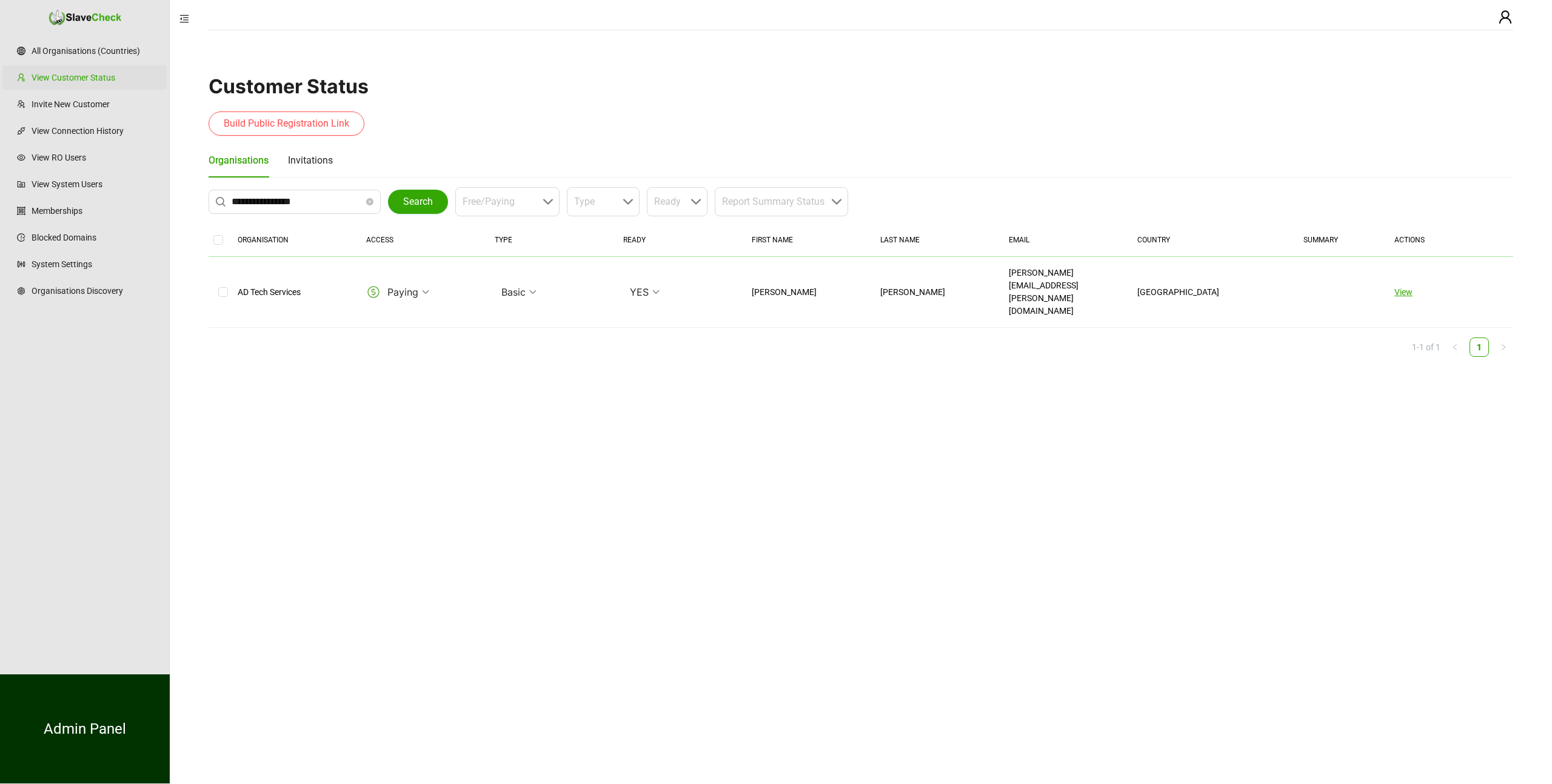
click at [1403, 287] on link "View" at bounding box center [1403, 292] width 18 height 9
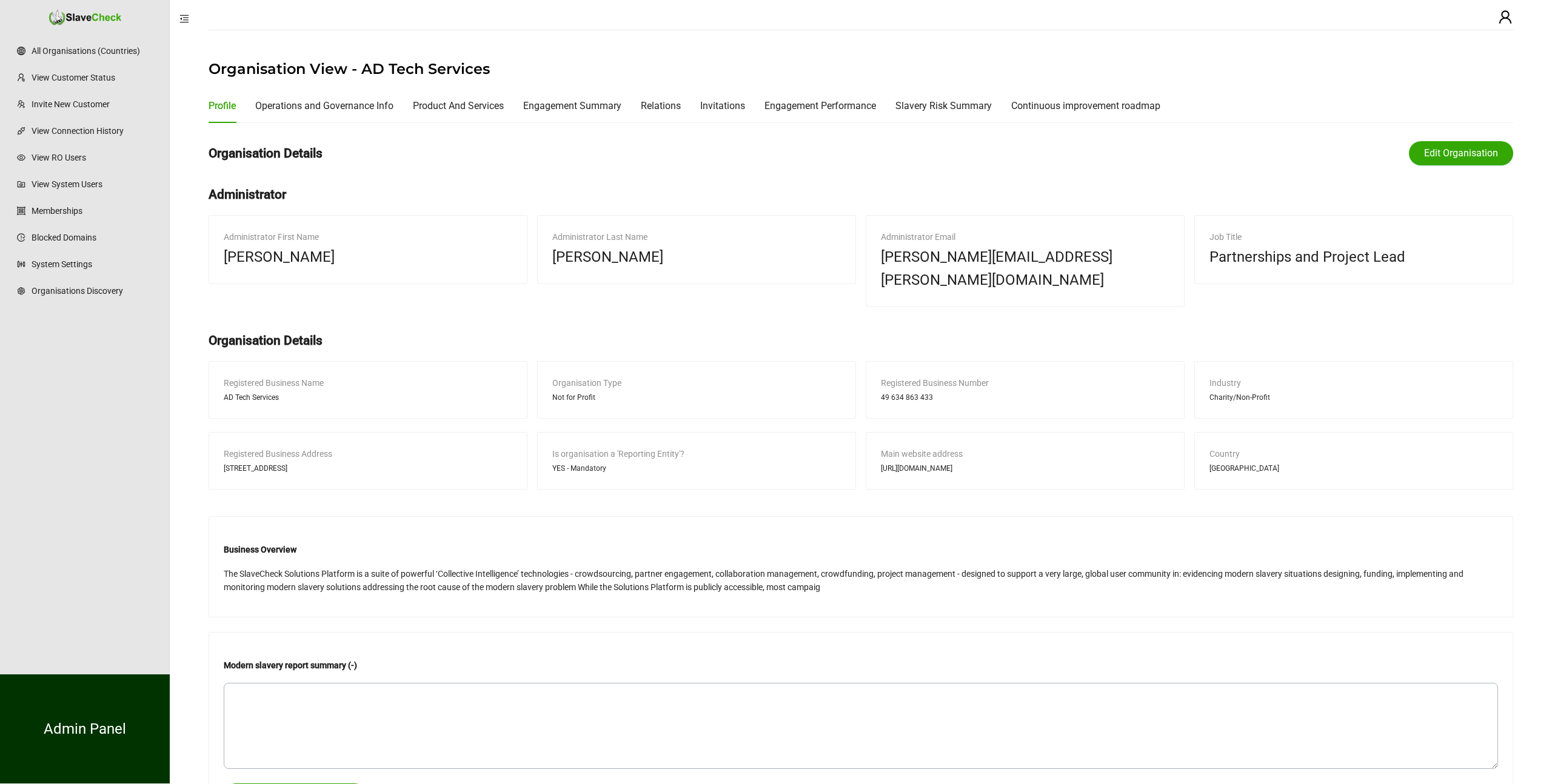
click at [599, 172] on div "Organisation Details Edit Organisation" at bounding box center [861, 153] width 1304 height 41
